Goal: Information Seeking & Learning: Learn about a topic

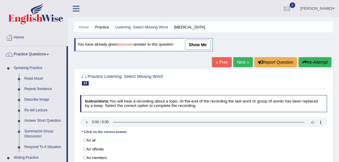
drag, startPoint x: 339, startPoint y: 50, endPoint x: 342, endPoint y: 39, distance: 12.5
click at [338, 39] on html "Toggle navigation Home Practice Questions Speaking Practice Read Aloud Repeat S…" at bounding box center [169, 81] width 339 height 162
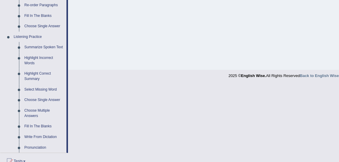
scroll to position [222, 0]
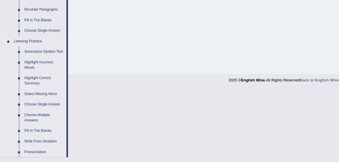
click at [35, 80] on link "Highlight Correct Summary" at bounding box center [44, 81] width 45 height 16
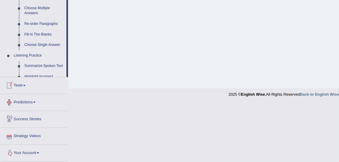
scroll to position [273, 0]
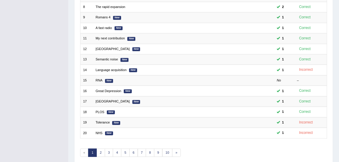
scroll to position [177, 0]
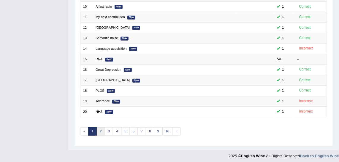
click at [100, 127] on link "2" at bounding box center [100, 131] width 9 height 8
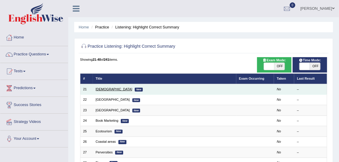
click at [100, 89] on link "[DEMOGRAPHIC_DATA]" at bounding box center [113, 89] width 37 height 4
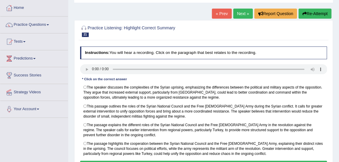
scroll to position [27, 0]
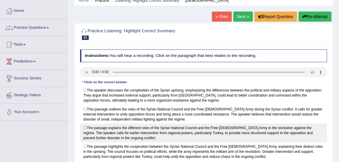
click at [180, 127] on label "The passage explains the different roles of the Syrian National Council and the…" at bounding box center [203, 133] width 247 height 19
radio input "true"
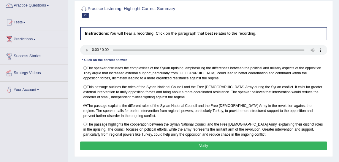
scroll to position [49, 0]
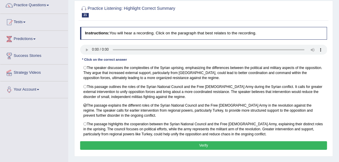
click at [251, 143] on button "Verify" at bounding box center [203, 145] width 247 height 9
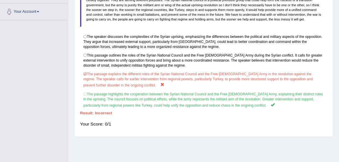
scroll to position [132, 0]
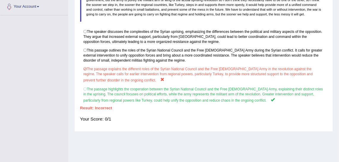
drag, startPoint x: 338, startPoint y: 118, endPoint x: 337, endPoint y: 87, distance: 31.1
click at [337, 87] on div "Home Practice Listening: Highlight Correct Summary Syrian « Prev Next » Report …" at bounding box center [203, 16] width 270 height 296
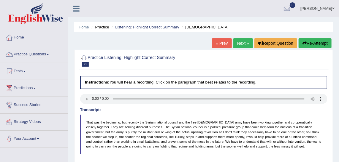
click at [239, 45] on link "Next »" at bounding box center [243, 43] width 20 height 10
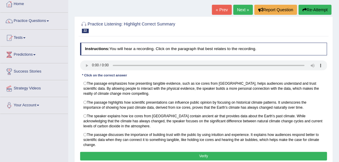
scroll to position [38, 0]
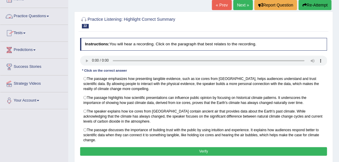
click at [47, 15] on link "Practice Questions" at bounding box center [34, 15] width 68 height 15
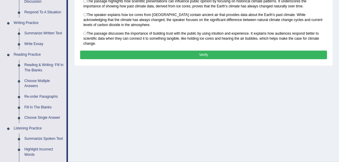
scroll to position [165, 0]
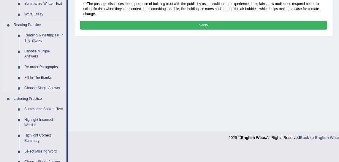
click at [41, 69] on link "Re-order Paragraphs" at bounding box center [44, 67] width 45 height 11
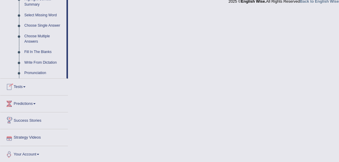
scroll to position [301, 0]
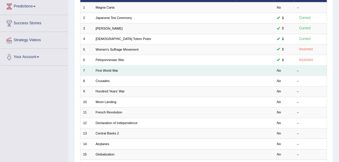
click at [108, 67] on td "First World War" at bounding box center [164, 71] width 143 height 10
click at [108, 71] on link "First World War" at bounding box center [106, 71] width 23 height 4
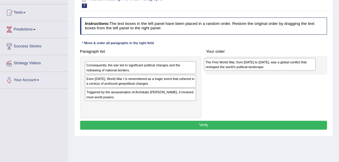
drag, startPoint x: 159, startPoint y: 107, endPoint x: 306, endPoint y: 69, distance: 151.9
click at [306, 69] on div "The First World War, from [DATE] to [DATE], was a global conflict that reshaped…" at bounding box center [260, 64] width 112 height 12
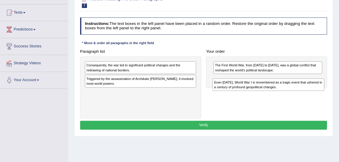
drag, startPoint x: 109, startPoint y: 79, endPoint x: 261, endPoint y: 89, distance: 151.8
click at [261, 89] on div "Even [DATE], World War I is remembered as a tragic event that ushered in a cent…" at bounding box center [268, 85] width 112 height 12
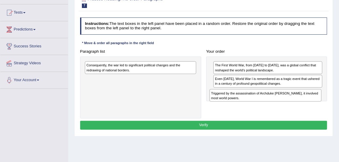
drag, startPoint x: 112, startPoint y: 80, endPoint x: 261, endPoint y: 102, distance: 149.8
click at [261, 102] on div "Paragraph list Consequently, the war led to significant political changes and t…" at bounding box center [203, 82] width 252 height 71
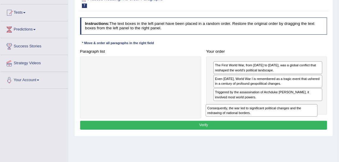
drag, startPoint x: 154, startPoint y: 66, endPoint x: 299, endPoint y: 119, distance: 154.2
click at [299, 119] on div "Instructions: The text boxes in the left panel have been placed in a random ord…" at bounding box center [203, 74] width 249 height 119
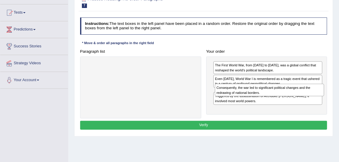
drag, startPoint x: 231, startPoint y: 105, endPoint x: 234, endPoint y: 94, distance: 11.5
click at [234, 94] on div "Consequently, the war led to significant political changes and the redrawing of…" at bounding box center [269, 90] width 109 height 12
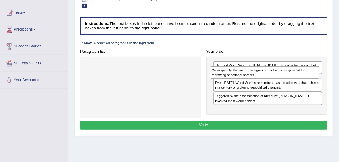
drag, startPoint x: 235, startPoint y: 97, endPoint x: 234, endPoint y: 79, distance: 18.1
click at [234, 79] on div "The First World War, from 1914 to 1918, was a global conflict that reshaped the…" at bounding box center [266, 86] width 121 height 58
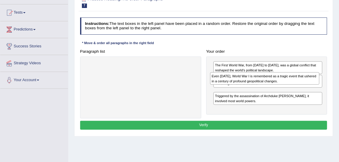
drag, startPoint x: 266, startPoint y: 93, endPoint x: 266, endPoint y: 81, distance: 12.2
click at [266, 81] on div "Even today, World War I is remembered as a tragic event that ushered in a centu…" at bounding box center [264, 78] width 109 height 12
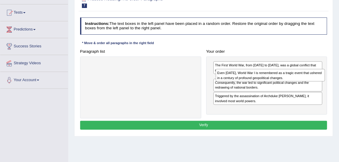
drag, startPoint x: 256, startPoint y: 93, endPoint x: 260, endPoint y: 79, distance: 15.1
click at [260, 79] on div "Even today, World War I is remembered as a tragic event that ushered in a centu…" at bounding box center [270, 75] width 109 height 12
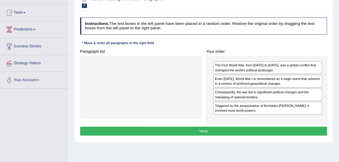
click at [240, 132] on button "Verify" at bounding box center [203, 131] width 247 height 9
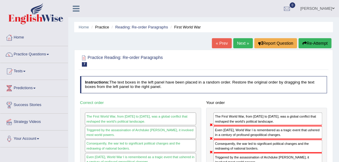
click at [245, 42] on link "Next »" at bounding box center [243, 43] width 20 height 10
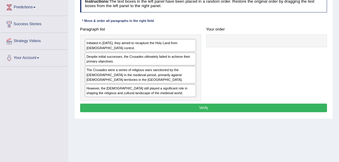
scroll to position [81, 0]
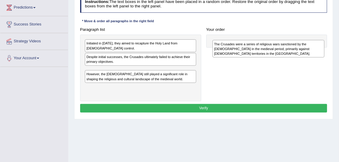
drag, startPoint x: 114, startPoint y: 76, endPoint x: 259, endPoint y: 46, distance: 148.4
click at [259, 46] on div "The Crusades were a series of religious wars sanctioned by the Latin Church in …" at bounding box center [268, 48] width 112 height 17
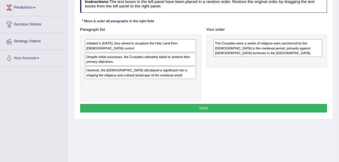
click at [190, 82] on html "Toggle navigation Home Practice Questions Speaking Practice Read Aloud Repeat S…" at bounding box center [169, 0] width 339 height 162
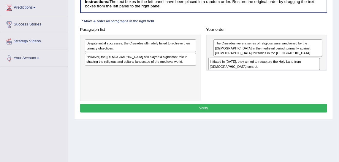
drag, startPoint x: 176, startPoint y: 44, endPoint x: 322, endPoint y: 68, distance: 148.4
click at [322, 68] on div "Paragraph list Initiated in 1095, they aimed to recapture the Holy Land from Mu…" at bounding box center [203, 63] width 252 height 76
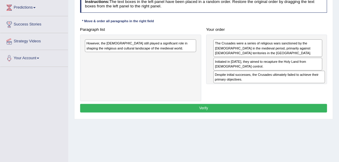
drag, startPoint x: 131, startPoint y: 42, endPoint x: 285, endPoint y: 83, distance: 159.2
click at [285, 83] on div "Despite initial successes, the Crusades ultimately failed to achieve their prim…" at bounding box center [269, 77] width 112 height 12
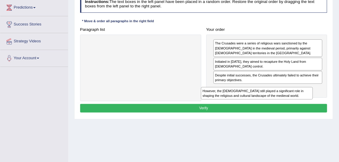
drag, startPoint x: 118, startPoint y: 51, endPoint x: 262, endPoint y: 113, distance: 157.1
click at [262, 113] on div "Instructions: The text boxes in the left panel have been placed in a random ord…" at bounding box center [203, 54] width 249 height 123
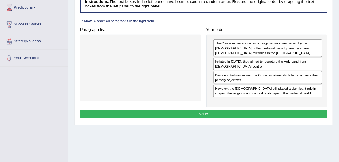
click at [259, 111] on button "Verify" at bounding box center [203, 114] width 247 height 9
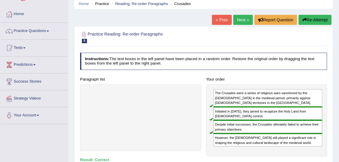
scroll to position [22, 0]
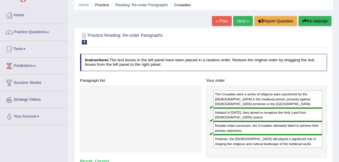
click at [239, 21] on link "Next »" at bounding box center [243, 21] width 20 height 10
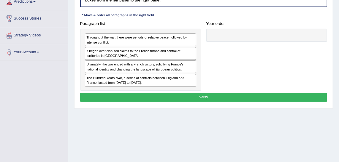
scroll to position [85, 0]
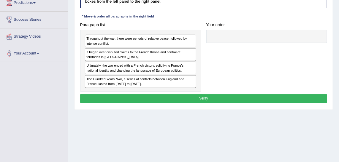
click at [237, 151] on div "Home Practice Reading: Re-order Paragraphs Hundred Years' War « Prev Next » Rep…" at bounding box center [203, 63] width 270 height 296
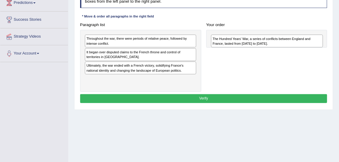
drag, startPoint x: 112, startPoint y: 82, endPoint x: 256, endPoint y: 42, distance: 149.2
click at [256, 42] on div "The Hundred Years' War, a series of conflicts between England and France, laste…" at bounding box center [267, 41] width 112 height 12
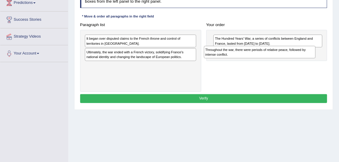
drag, startPoint x: 153, startPoint y: 41, endPoint x: 296, endPoint y: 57, distance: 143.8
click at [296, 57] on div "Throughout the war, there were periods of relative peace, followed by intense c…" at bounding box center [260, 52] width 112 height 12
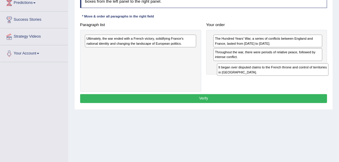
drag, startPoint x: 143, startPoint y: 44, endPoint x: 299, endPoint y: 80, distance: 160.6
click at [299, 80] on div "Paragraph list It began over disputed claims to the French throne and control o…" at bounding box center [203, 55] width 252 height 71
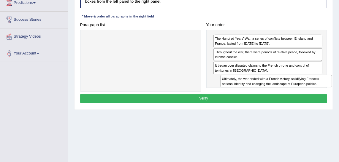
drag, startPoint x: 129, startPoint y: 43, endPoint x: 289, endPoint y: 91, distance: 167.1
click at [289, 91] on div "Instructions: The text boxes in the left panel have been placed in a random ord…" at bounding box center [203, 47] width 249 height 119
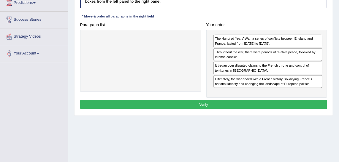
click at [276, 100] on button "Verify" at bounding box center [203, 104] width 247 height 9
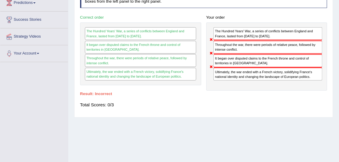
drag, startPoint x: 243, startPoint y: 44, endPoint x: 244, endPoint y: 31, distance: 14.0
click at [244, 31] on div "The Hundred Years' War, a series of conflicts between England and France, laste…" at bounding box center [266, 57] width 121 height 68
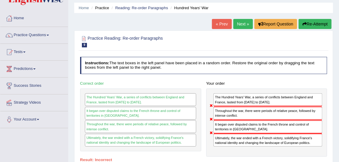
scroll to position [15, 0]
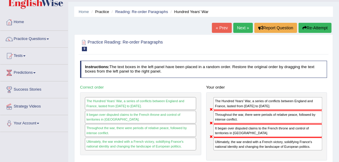
click at [240, 28] on link "Next »" at bounding box center [243, 28] width 20 height 10
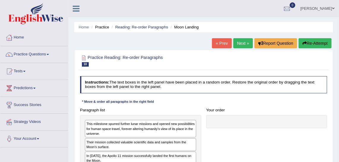
scroll to position [74, 0]
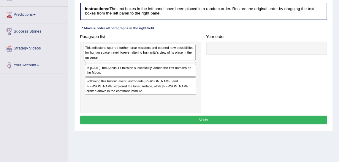
click at [128, 52] on div "This milestone spurred further lunar missions and opened new possibilities for …" at bounding box center [140, 52] width 112 height 17
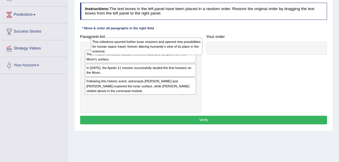
drag, startPoint x: 128, startPoint y: 52, endPoint x: 136, endPoint y: 45, distance: 10.7
click at [136, 45] on div "This milestone spurred further lunar missions and opened new possibilities for …" at bounding box center [147, 46] width 112 height 17
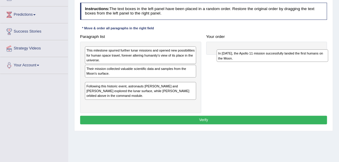
drag, startPoint x: 139, startPoint y: 84, endPoint x: 294, endPoint y: 58, distance: 157.2
click at [294, 58] on div "In [DATE], the Apollo 11 mission successfully landed the first humans on the Mo…" at bounding box center [272, 56] width 112 height 12
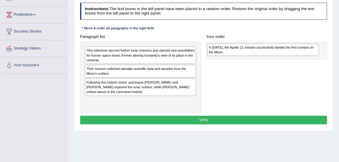
drag, startPoint x: 163, startPoint y: 85, endPoint x: 308, endPoint y: 53, distance: 148.6
click at [308, 53] on div "In [DATE], the Apollo 11 mission successfully landed the first humans on the Mo…" at bounding box center [263, 50] width 112 height 12
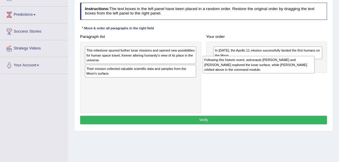
drag, startPoint x: 118, startPoint y: 85, endPoint x: 261, endPoint y: 67, distance: 144.6
click at [261, 67] on div "Following this historic event, astronauts [PERSON_NAME] and [PERSON_NAME] explo…" at bounding box center [258, 64] width 112 height 17
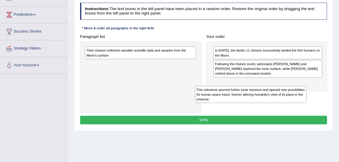
drag, startPoint x: 155, startPoint y: 56, endPoint x: 302, endPoint y: 95, distance: 151.6
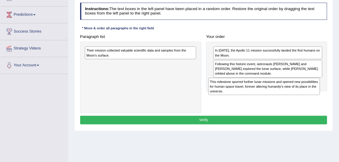
click at [302, 95] on div "Paragraph list This milestone spurred further lunar missions and opened new pos…" at bounding box center [203, 72] width 252 height 81
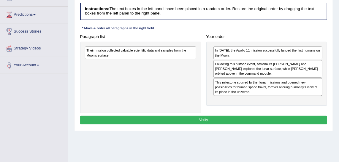
click at [174, 55] on div "Their mission collected valuable scientific data and samples from the Moon's su…" at bounding box center [140, 53] width 111 height 13
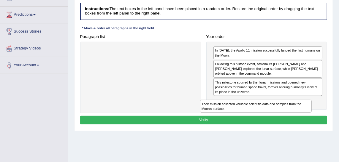
drag, startPoint x: 174, startPoint y: 55, endPoint x: 316, endPoint y: 120, distance: 156.4
click at [316, 120] on div "Instructions: The text boxes in the left panel have been placed in a random ord…" at bounding box center [203, 64] width 249 height 128
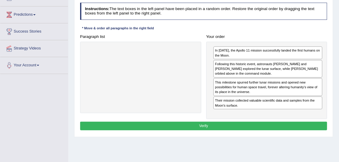
click at [280, 126] on button "Verify" at bounding box center [203, 126] width 247 height 9
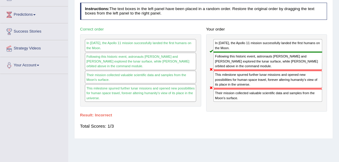
click at [0, 89] on html "Toggle navigation Home Practice Questions Speaking Practice Read Aloud Repeat S…" at bounding box center [169, 7] width 339 height 162
